Goal: Information Seeking & Learning: Learn about a topic

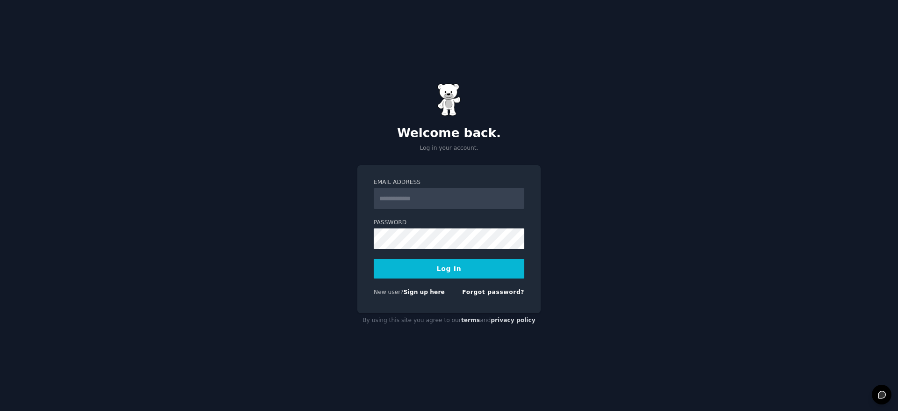
click at [394, 205] on input "Email Address" at bounding box center [449, 198] width 151 height 21
type input "**********"
click at [416, 268] on button "Log In" at bounding box center [449, 269] width 151 height 20
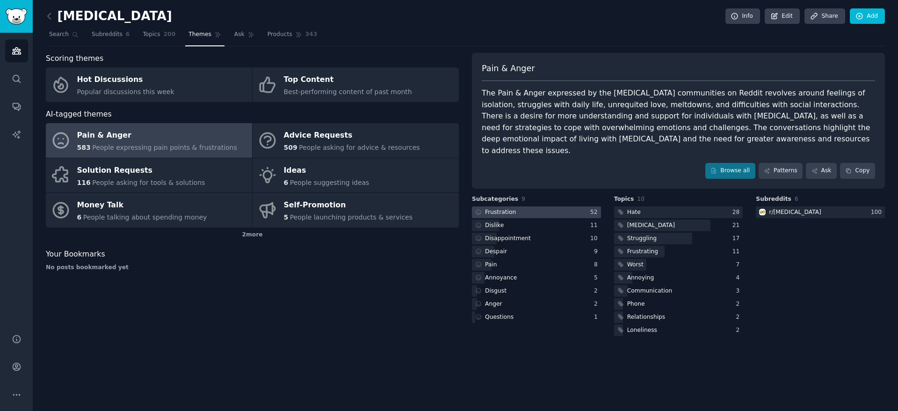
click at [499, 208] on div "Frustration" at bounding box center [500, 212] width 31 height 8
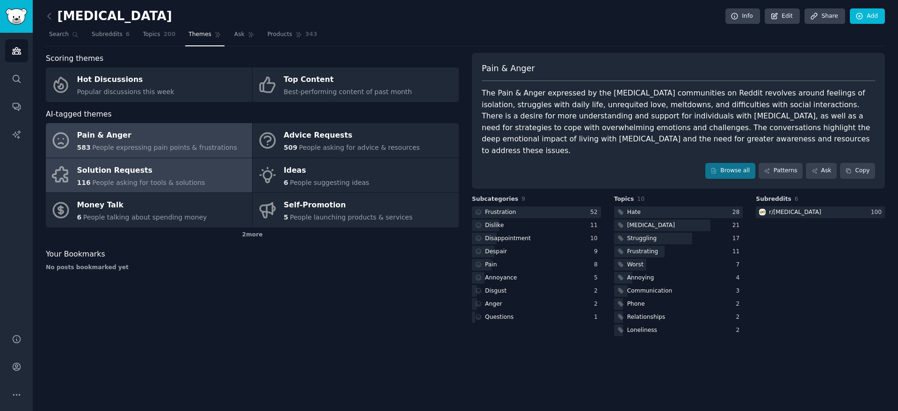
click at [92, 182] on span "People asking for tools & solutions" at bounding box center [148, 182] width 113 height 7
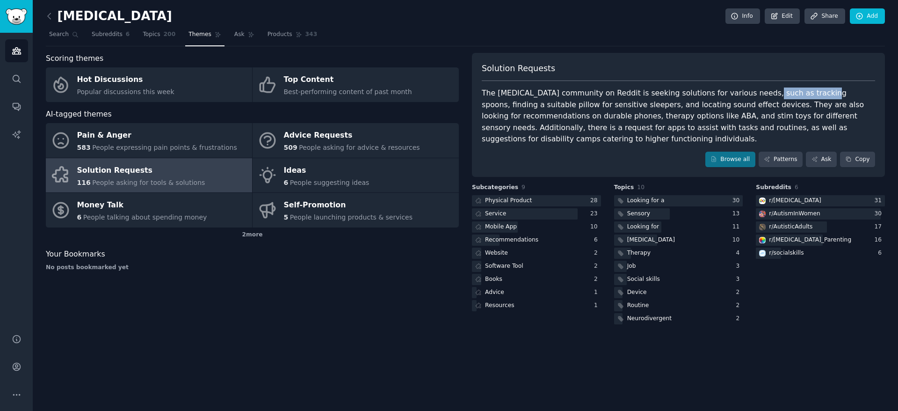
drag, startPoint x: 804, startPoint y: 94, endPoint x: 749, endPoint y: 93, distance: 55.2
click at [749, 93] on div "The [MEDICAL_DATA] community on Reddit is seeking solutions for various needs, …" at bounding box center [678, 116] width 393 height 58
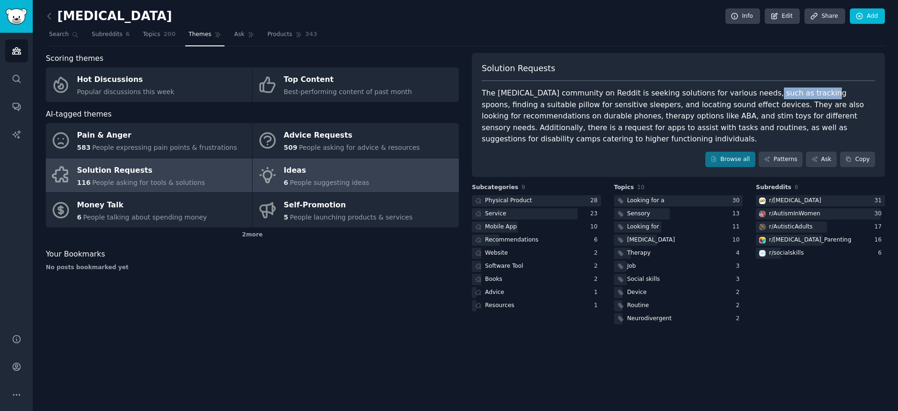
click at [372, 176] on link "Ideas 6 People suggesting ideas" at bounding box center [356, 175] width 206 height 35
